Goal: Check status

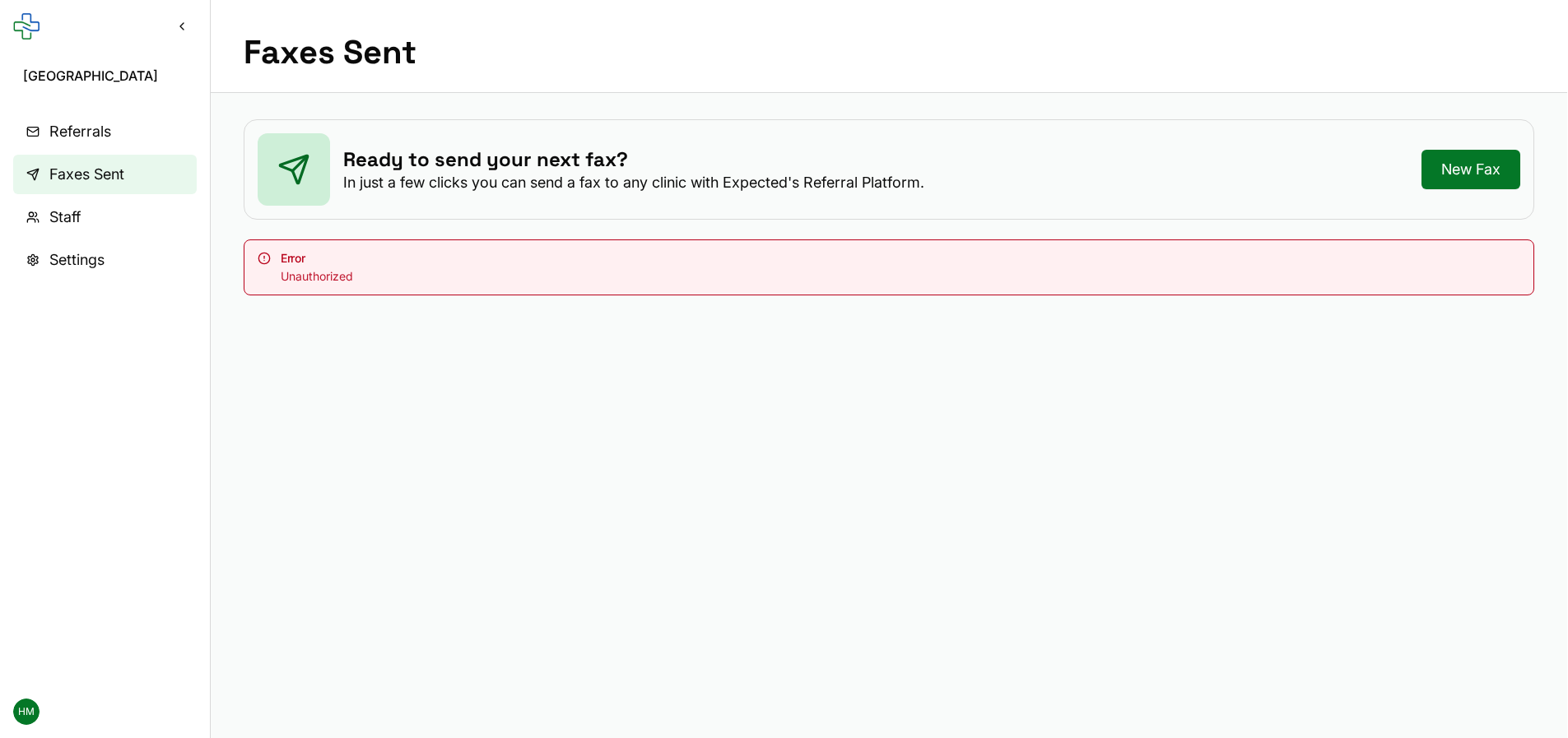
click at [295, 401] on main "Faxes Sent Ready to send your next fax? In just a few clicks you can send a fax…" at bounding box center [889, 369] width 1357 height 738
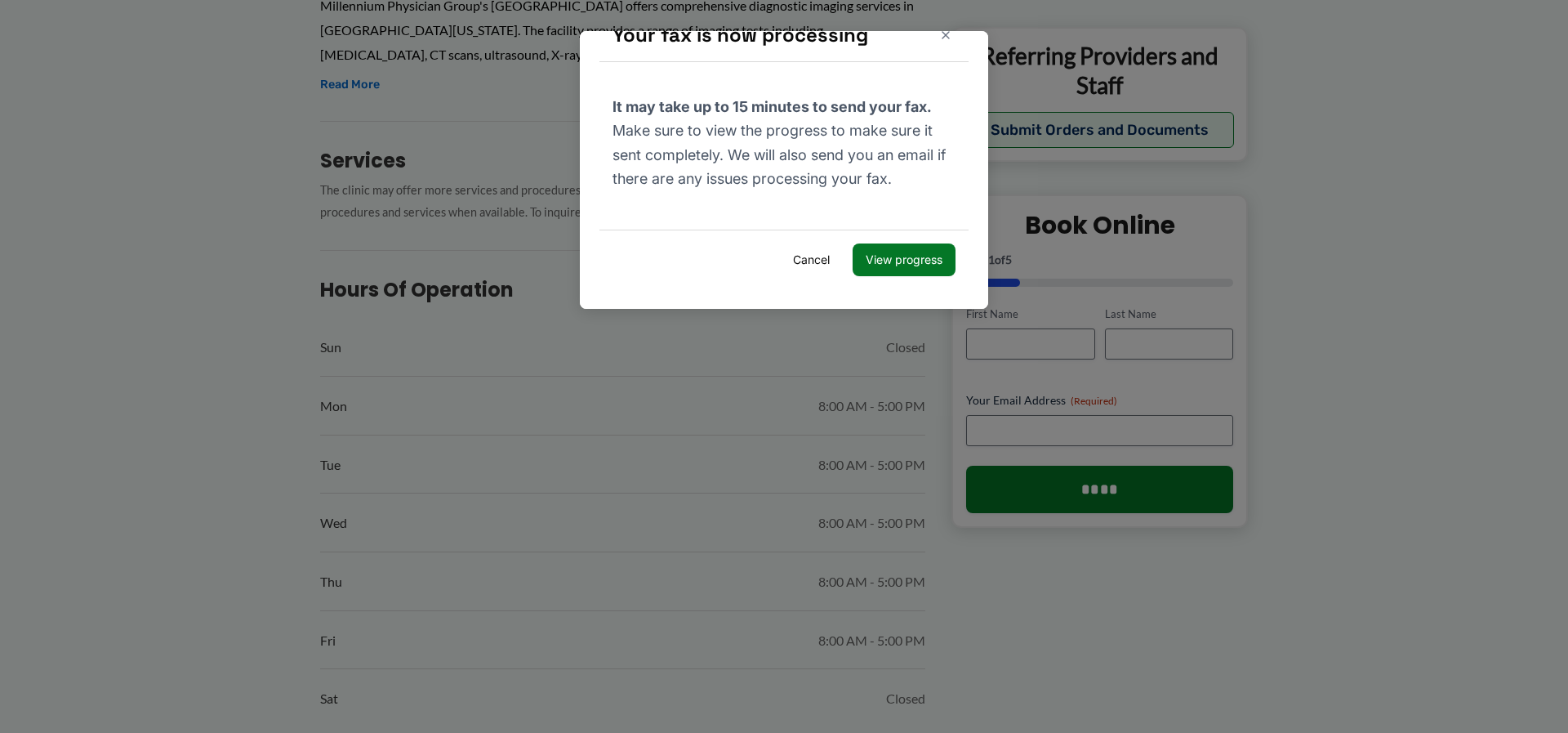
scroll to position [653, 0]
click at [864, 256] on button "View progress" at bounding box center [904, 260] width 103 height 33
